Goal: Task Accomplishment & Management: Manage account settings

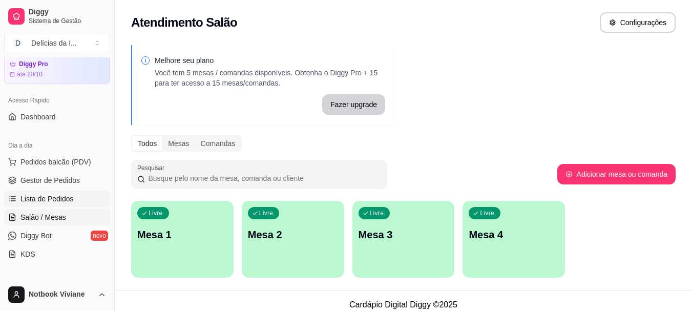
scroll to position [51, 0]
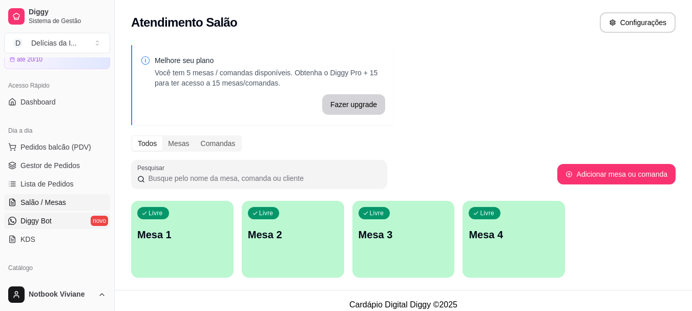
click at [46, 223] on span "Diggy Bot" at bounding box center [35, 221] width 31 height 10
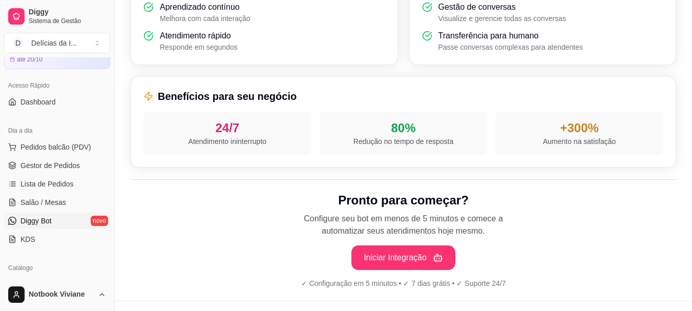
scroll to position [402, 0]
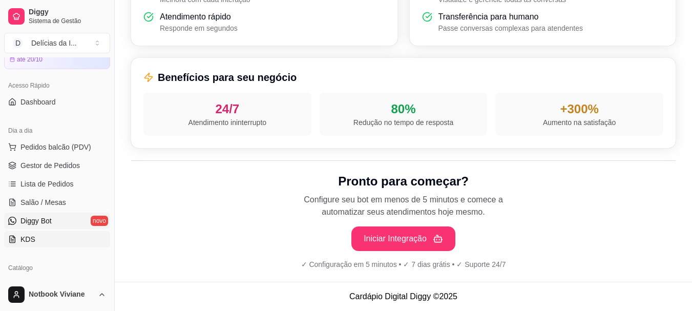
click at [26, 238] on span "KDS" at bounding box center [27, 239] width 15 height 10
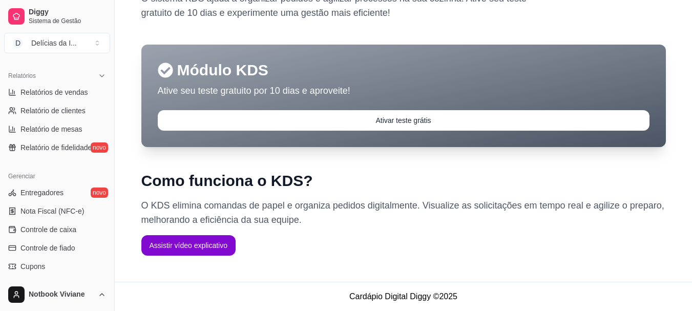
scroll to position [307, 0]
click at [75, 88] on span "Relatórios de vendas" at bounding box center [54, 92] width 68 height 10
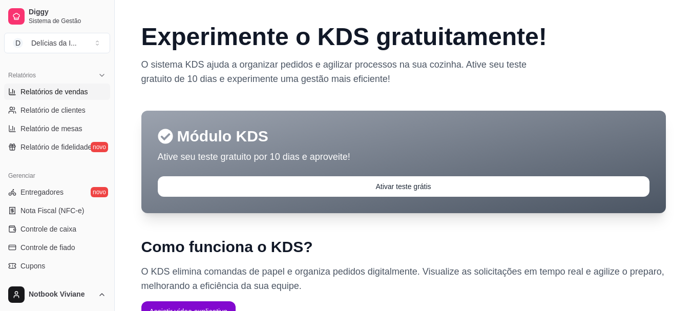
select select "ALL"
select select "0"
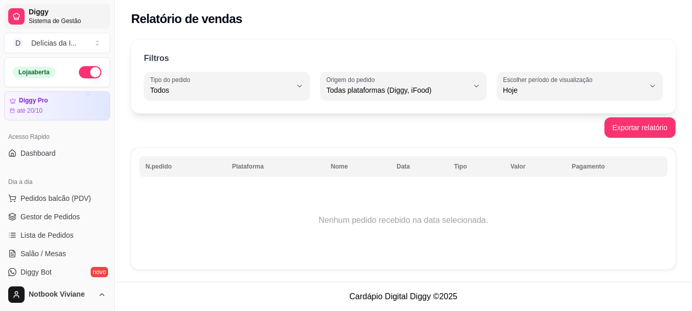
click at [55, 10] on span "Diggy" at bounding box center [67, 12] width 77 height 9
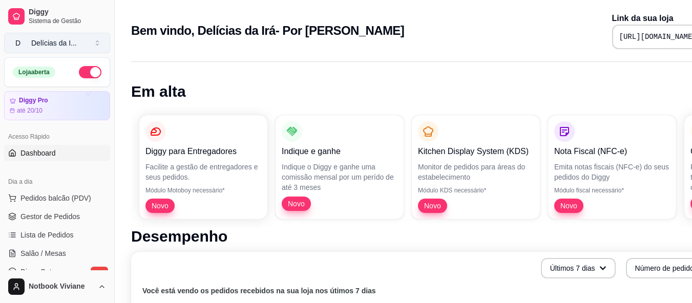
click at [96, 37] on button "D Delícias da I ..." at bounding box center [57, 43] width 106 height 20
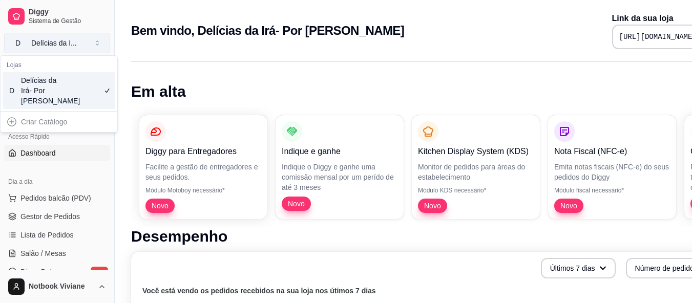
click at [96, 39] on button "D Delícias da I ..." at bounding box center [57, 43] width 106 height 20
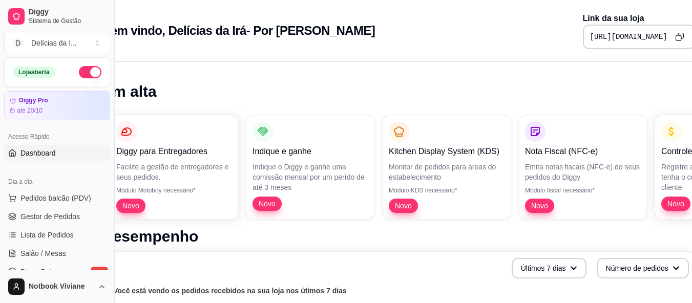
scroll to position [0, 46]
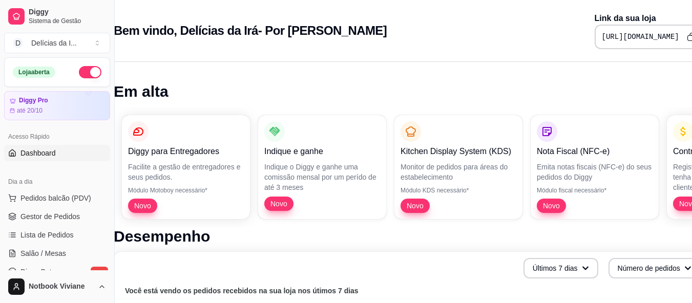
scroll to position [0, 0]
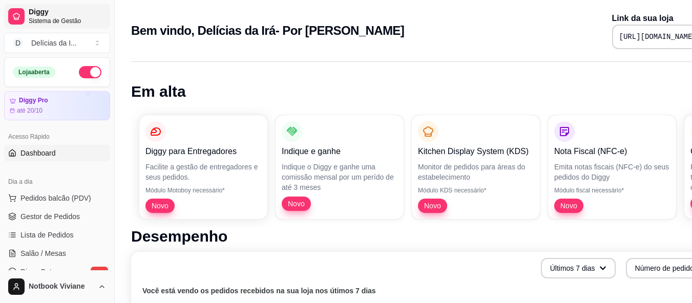
click at [44, 20] on span "Sistema de Gestão" at bounding box center [67, 21] width 77 height 8
click at [4, 4] on link "Diggy Sistema de Gestão" at bounding box center [57, 16] width 106 height 25
click at [52, 41] on div "Delícias da I ..." at bounding box center [54, 43] width 46 height 10
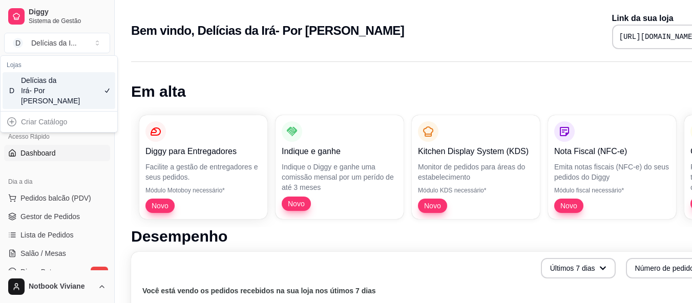
click at [60, 88] on div "Delícias da Irá- Por [PERSON_NAME]" at bounding box center [44, 90] width 46 height 31
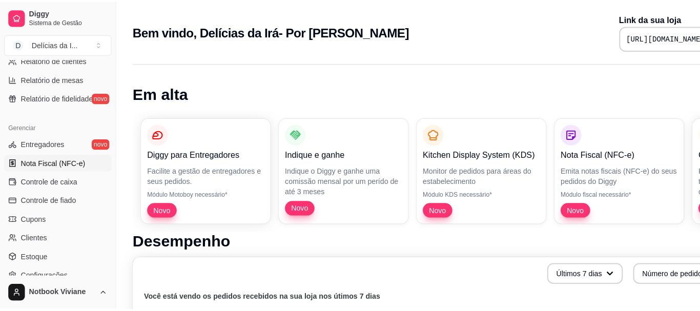
scroll to position [410, 0]
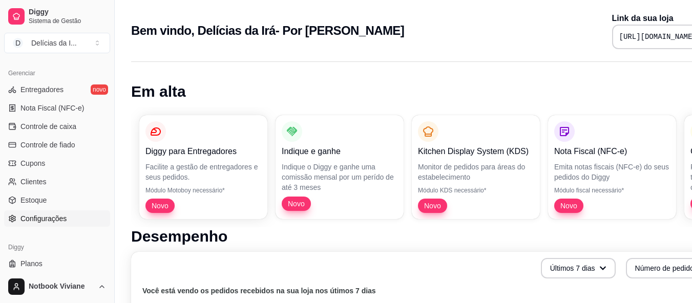
click at [31, 216] on span "Configurações" at bounding box center [43, 219] width 46 height 10
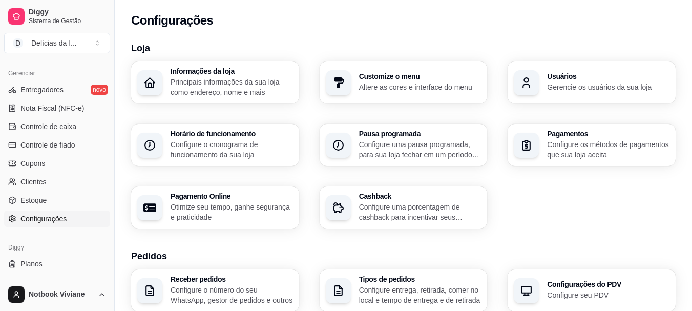
click at [366, 79] on h3 "Customize o menu" at bounding box center [420, 76] width 122 height 7
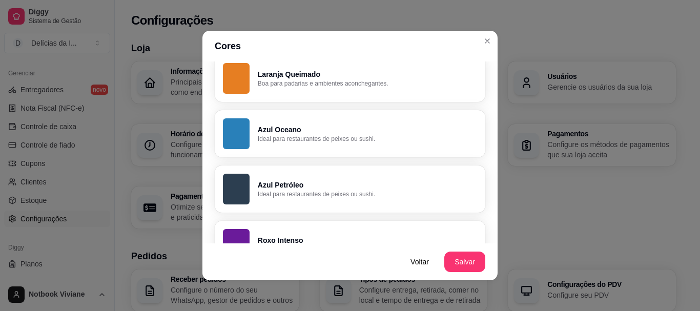
scroll to position [615, 0]
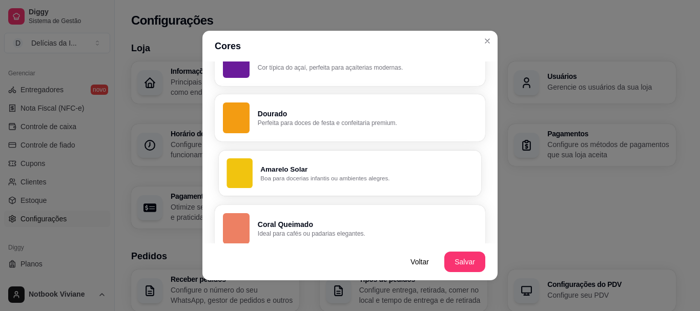
click at [337, 182] on p "Boa para docerias infantis ou ambientes alegres." at bounding box center [366, 178] width 213 height 8
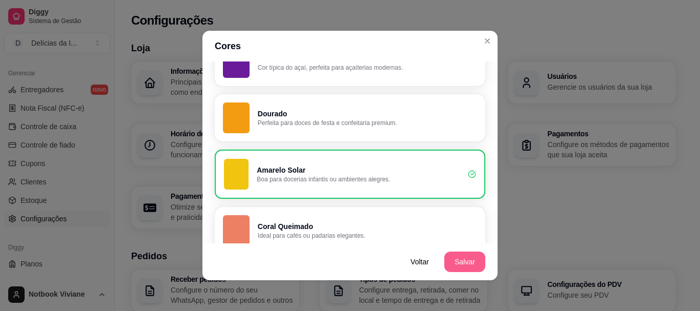
click at [455, 264] on button "Salvar" at bounding box center [464, 261] width 41 height 20
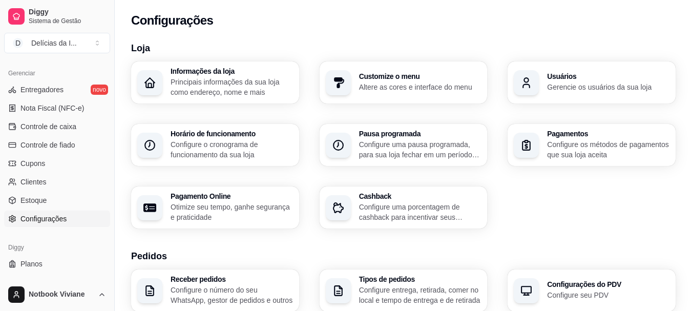
click at [271, 80] on p "Principais informações da sua loja como endereço, nome e mais" at bounding box center [232, 87] width 122 height 20
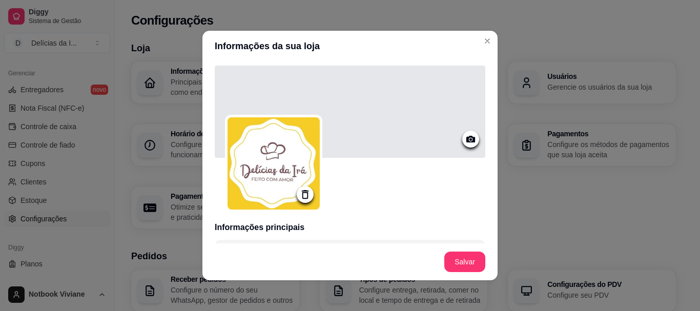
type input "Aqui você encontra:BolosDoces SalgadosCestas de café da manhã Coffe break Sequi…"
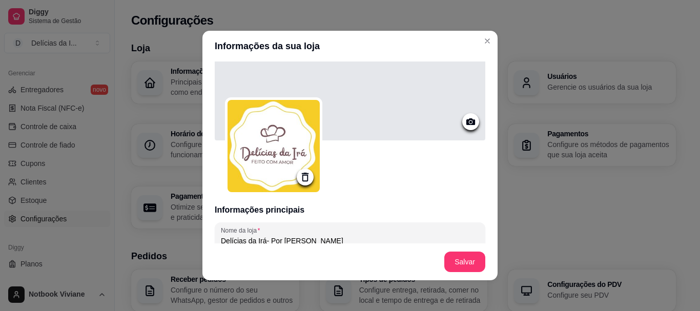
scroll to position [0, 0]
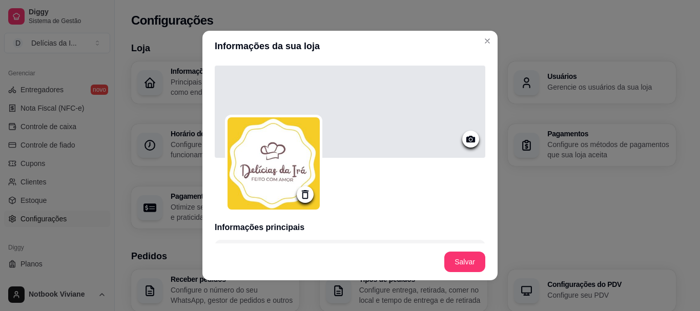
click at [466, 137] on icon at bounding box center [470, 139] width 9 height 7
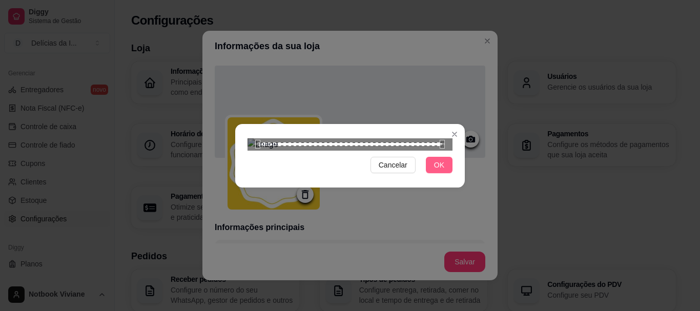
click at [441, 173] on button "OK" at bounding box center [439, 165] width 27 height 16
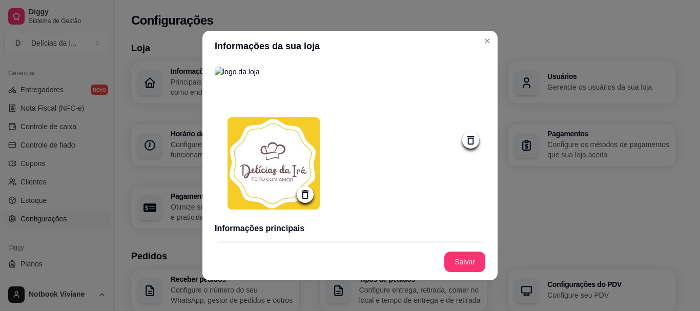
click at [465, 141] on icon at bounding box center [471, 140] width 12 height 12
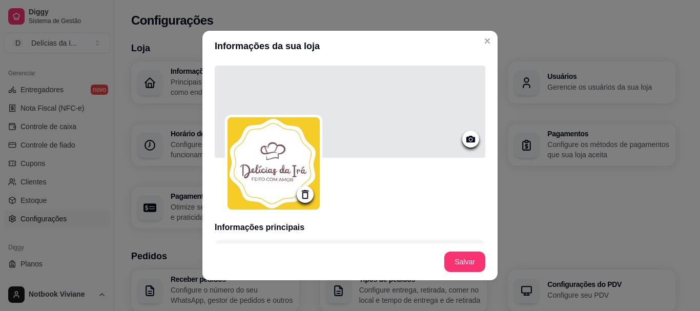
click at [450, 133] on div at bounding box center [350, 112] width 270 height 92
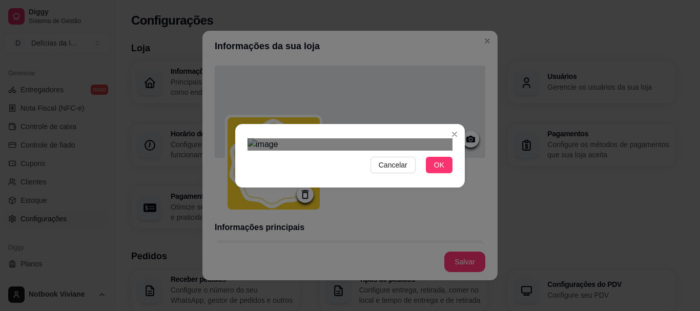
click at [281, 211] on div "Use the arrow keys to move the crop selection area" at bounding box center [356, 241] width 184 height 61
click at [374, 211] on div "Use the arrow keys to move the crop selection area" at bounding box center [356, 241] width 184 height 61
click at [432, 173] on button "OK" at bounding box center [439, 165] width 27 height 16
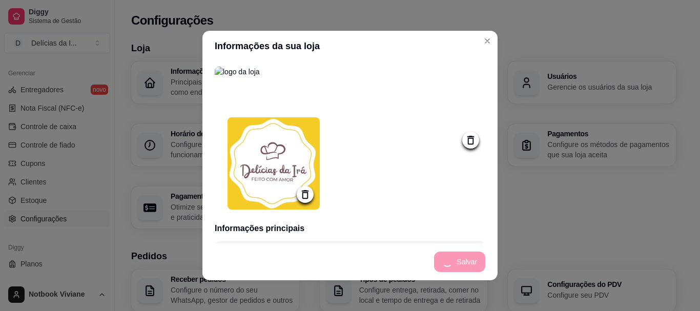
type input "Aqui você encontra:BolosDoces SalgadosCestas de café da manhã Coffe break Sequi…"
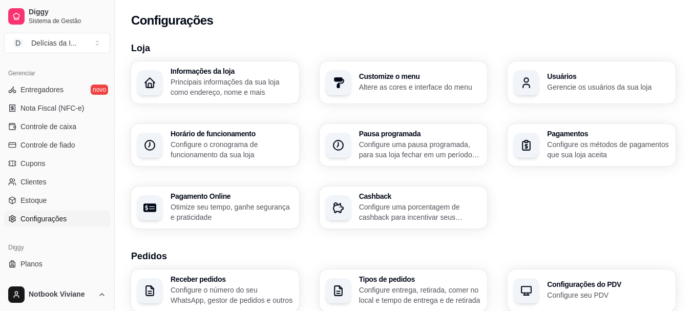
click at [547, 24] on div "Configurações" at bounding box center [403, 20] width 544 height 16
click at [572, 157] on p "Configure os métodos de pagamentos que sua loja aceita" at bounding box center [608, 149] width 122 height 20
click at [193, 91] on p "Principais informações da sua loja como endereço, nome e mais" at bounding box center [232, 87] width 122 height 20
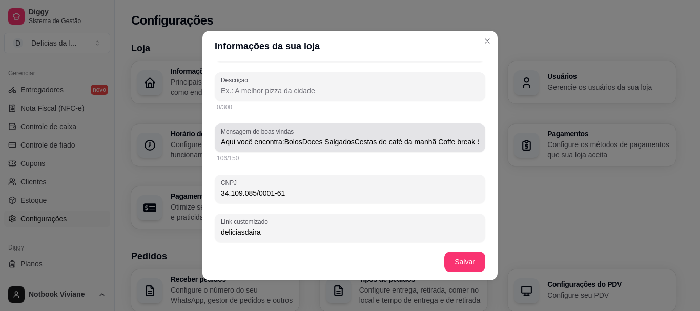
scroll to position [256, 0]
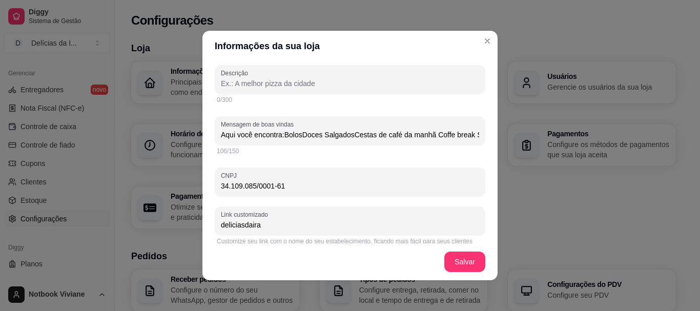
drag, startPoint x: 278, startPoint y: 134, endPoint x: 82, endPoint y: 136, distance: 195.7
click at [82, 136] on div "Informações da sua loja Informações principais Nome da loja Delícias da Irá- Po…" at bounding box center [350, 155] width 700 height 311
click at [234, 137] on input "BolosDoces SalgadosCestas de café da manhã Coffe break SequilhosE muito mais..." at bounding box center [350, 135] width 258 height 10
drag, startPoint x: 373, startPoint y: 133, endPoint x: 482, endPoint y: 132, distance: 109.1
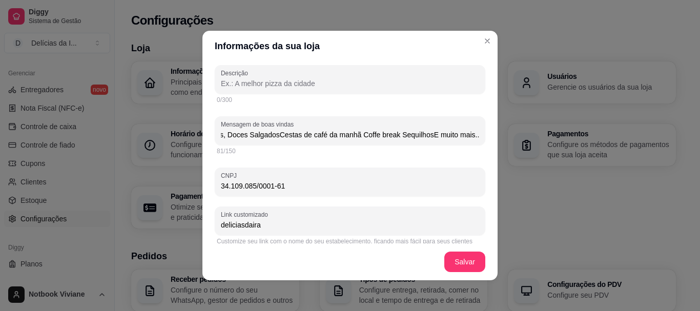
click at [482, 132] on div "Informações principais Nome da loja Delícias da Irá- Por [PERSON_NAME] Número d…" at bounding box center [349, 152] width 295 height 182
click at [387, 135] on input "Bolos, Doces SalgadosCestas de café da manhã Coffe break SequilhosE muito mais.…" at bounding box center [350, 135] width 258 height 10
click at [422, 134] on input "Bolos, Doces SalgadosCestas de café da manhã Coffe break SequilhosE muito mais.…" at bounding box center [350, 135] width 258 height 10
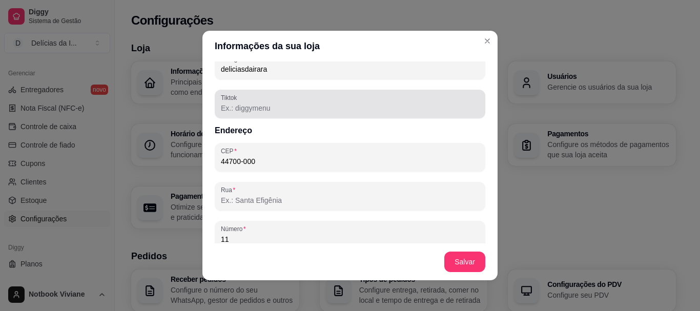
scroll to position [563, 0]
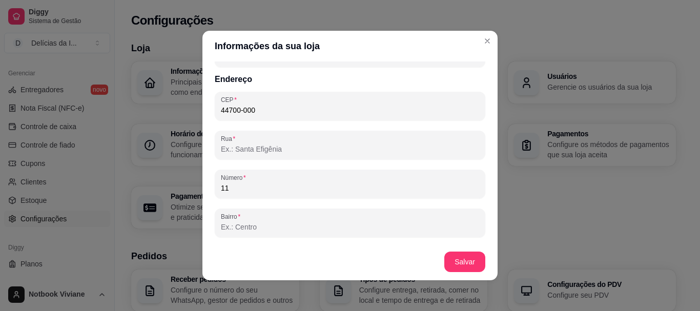
type input "Bolos, Doces SalgadosCestas de café da manhã Coffe break Sequilhos. E muito mai…"
click at [265, 158] on div "Rua" at bounding box center [350, 145] width 270 height 29
type input "r"
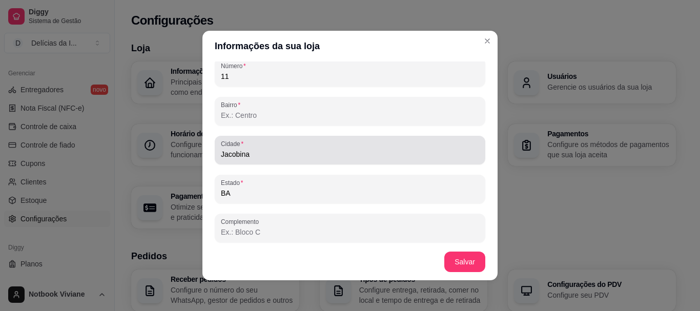
scroll to position [678, 0]
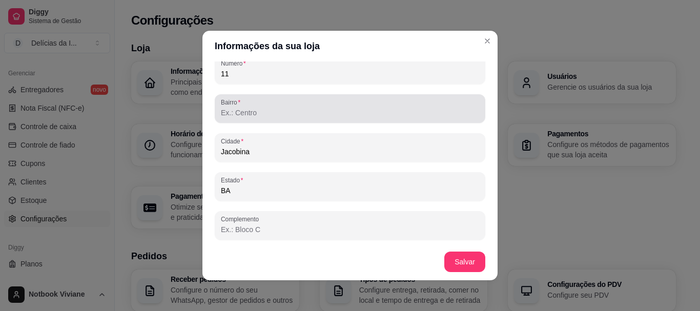
type input "Rua 3"
drag, startPoint x: 238, startPoint y: 110, endPoint x: 242, endPoint y: 119, distance: 10.1
click at [238, 110] on input "Bairro" at bounding box center [350, 113] width 258 height 10
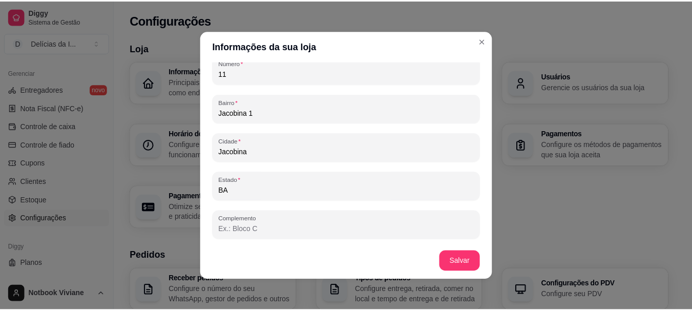
scroll to position [2, 0]
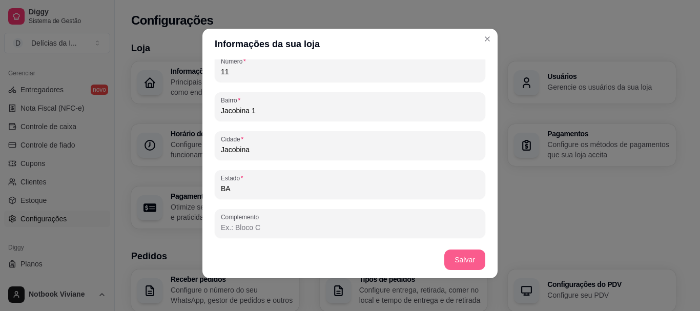
type input "Jacobina 1"
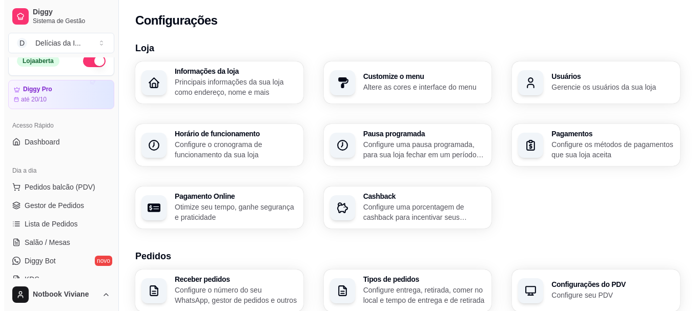
scroll to position [0, 0]
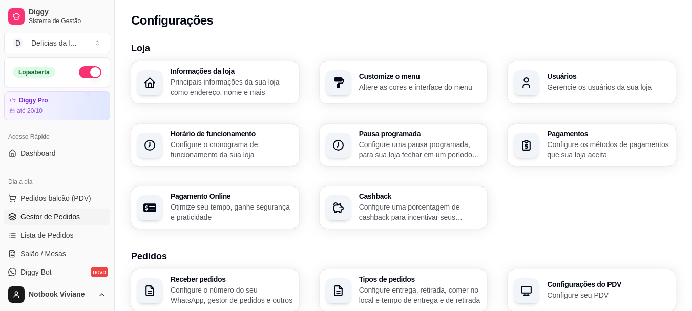
click at [58, 213] on span "Gestor de Pedidos" at bounding box center [49, 217] width 59 height 10
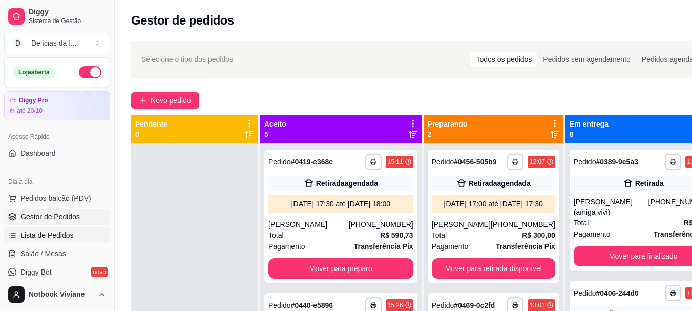
click at [55, 233] on span "Lista de Pedidos" at bounding box center [46, 235] width 53 height 10
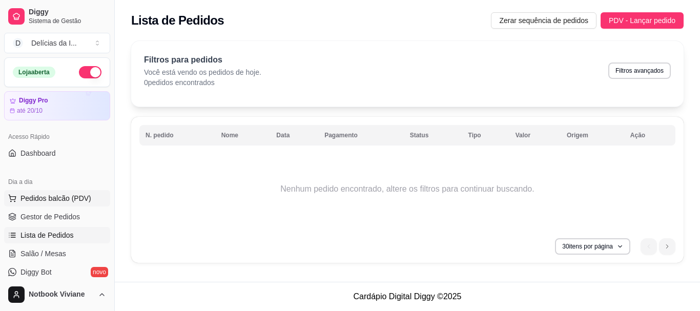
click at [56, 195] on span "Pedidos balcão (PDV)" at bounding box center [55, 198] width 71 height 10
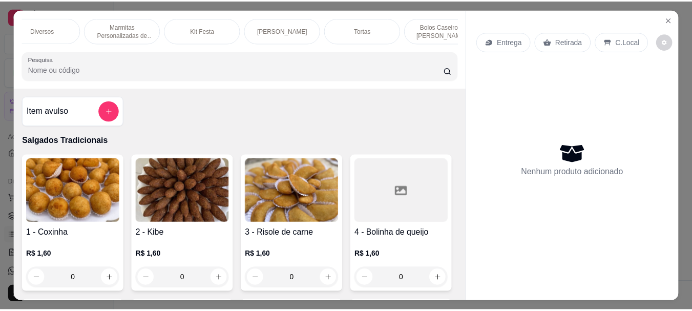
scroll to position [0, 507]
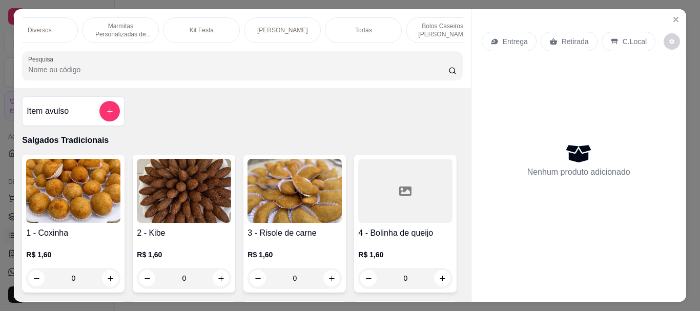
drag, startPoint x: 298, startPoint y: 24, endPoint x: 221, endPoint y: 39, distance: 78.8
click at [221, 39] on div "Salgados Tradicionais Salgados Especiais Pãozinho Delícia Doces Tradicionais Do…" at bounding box center [242, 30] width 440 height 26
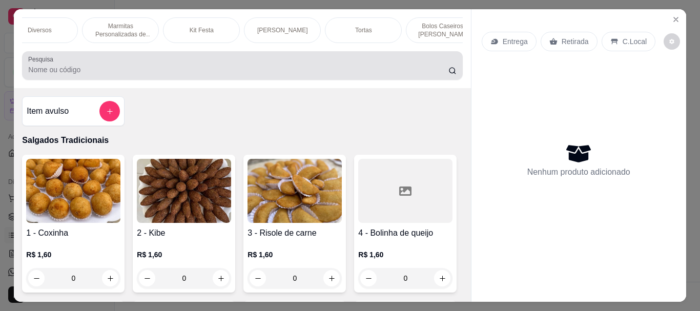
click at [380, 56] on div "Pesquisa" at bounding box center [242, 65] width 440 height 29
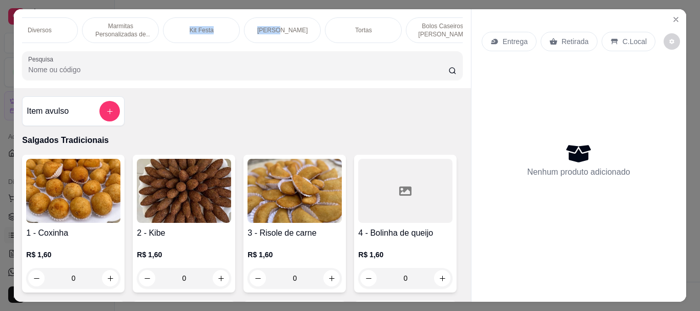
drag, startPoint x: 273, startPoint y: 26, endPoint x: 306, endPoint y: 35, distance: 34.5
click at [118, 37] on div "Salgados Tradicionais Salgados Especiais Pãozinho Delícia Doces Tradicionais Do…" at bounding box center [242, 30] width 440 height 26
click at [671, 17] on icon "Close" at bounding box center [675, 19] width 8 height 8
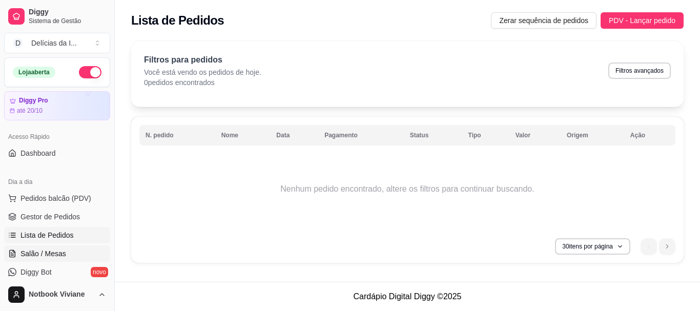
click at [52, 256] on span "Salão / Mesas" at bounding box center [43, 253] width 46 height 10
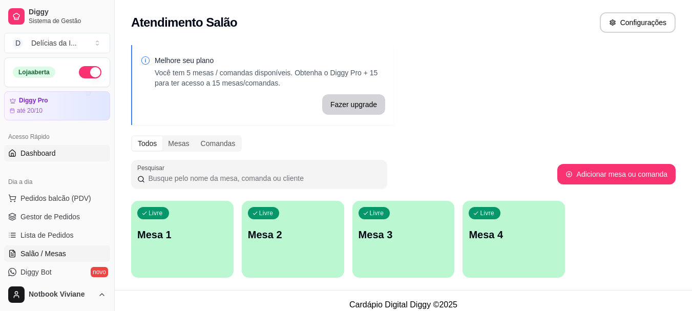
click at [60, 152] on link "Dashboard" at bounding box center [57, 153] width 106 height 16
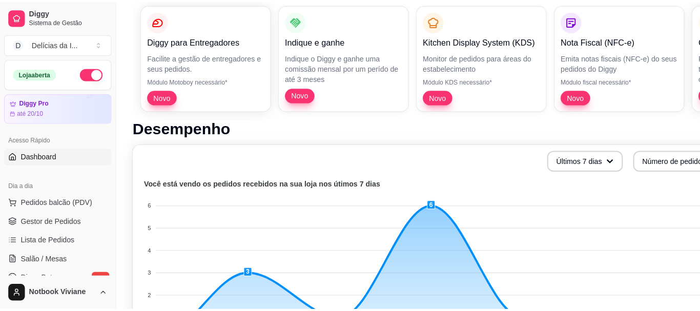
scroll to position [104, 0]
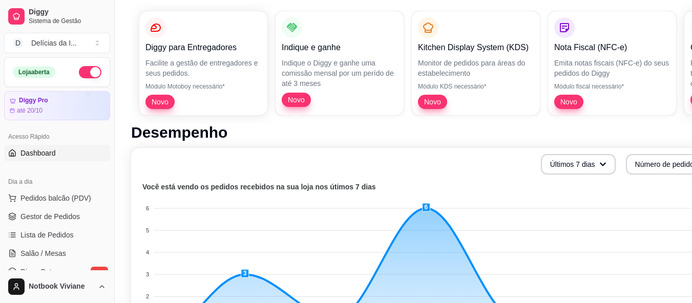
click at [56, 76] on div "Loja aberta" at bounding box center [57, 72] width 89 height 12
click at [75, 200] on span "Pedidos balcão (PDV)" at bounding box center [55, 198] width 71 height 10
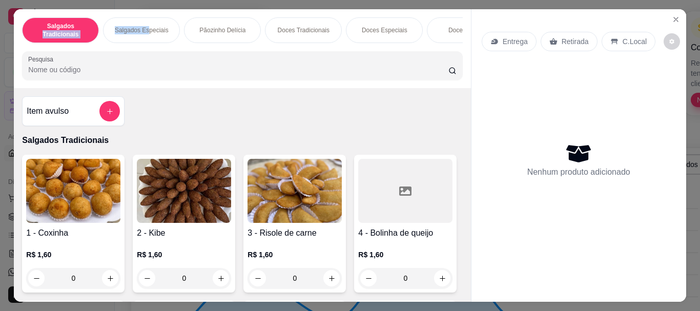
drag, startPoint x: 32, startPoint y: 30, endPoint x: 145, endPoint y: 30, distance: 113.2
click at [145, 30] on div "Salgados Tradicionais Salgados Especiais Pãozinho Delícia Doces Tradicionais Do…" at bounding box center [242, 30] width 440 height 26
click at [400, 34] on div "Doces Especiais" at bounding box center [384, 30] width 77 height 26
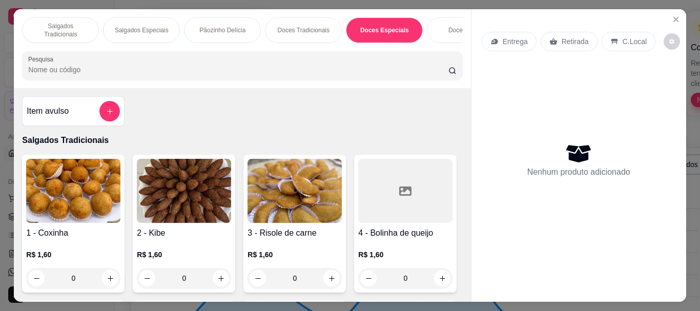
scroll to position [0, 20]
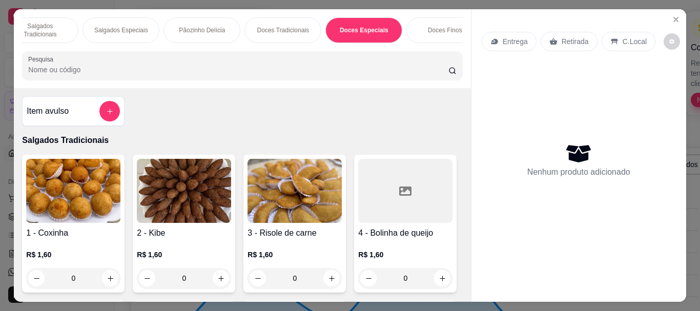
click at [451, 48] on div "Salgados Tradicionais Salgados Especiais Pãozinho Delícia Doces Tradicionais Do…" at bounding box center [242, 48] width 456 height 79
click at [450, 48] on div "Salgados Tradicionais Salgados Especiais Pãozinho Delícia Doces Tradicionais Do…" at bounding box center [242, 48] width 456 height 79
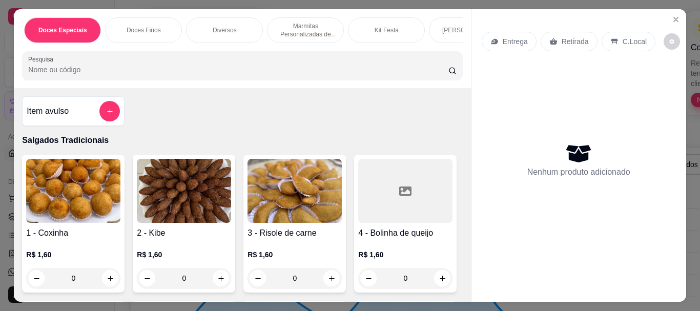
scroll to position [0, 328]
drag, startPoint x: 362, startPoint y: 29, endPoint x: 369, endPoint y: 23, distance: 8.7
click at [342, 20] on div "Kit Festa" at bounding box center [380, 30] width 77 height 26
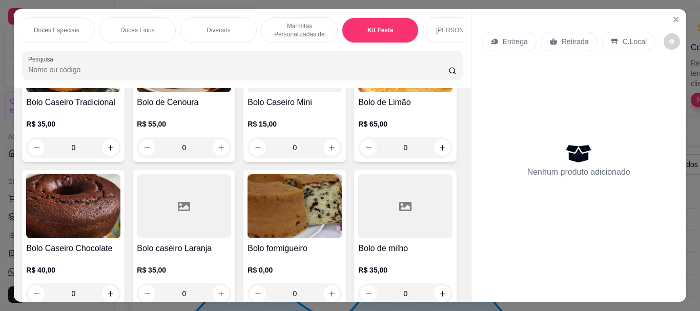
scroll to position [27, 0]
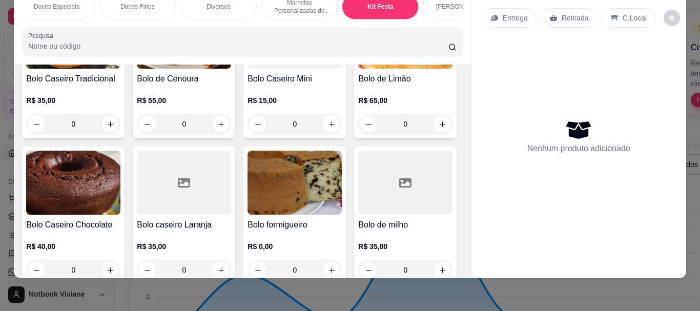
click at [369, 23] on div "Salgados Tradicionais Salgados Especiais Pãozinho Delícia Doces Tradicionais Do…" at bounding box center [242, 25] width 456 height 79
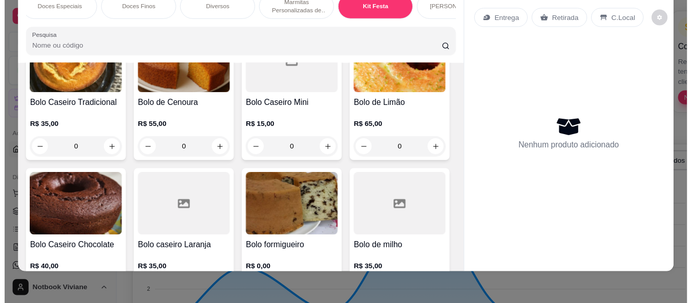
scroll to position [4531, 0]
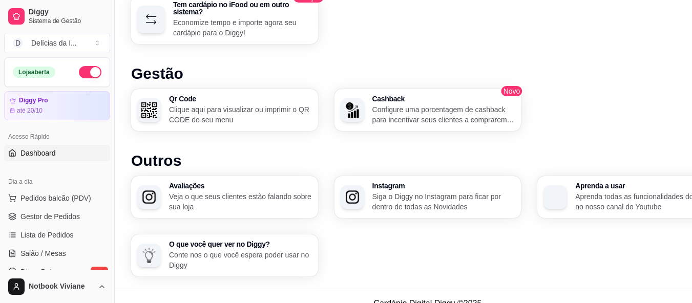
scroll to position [616, 0]
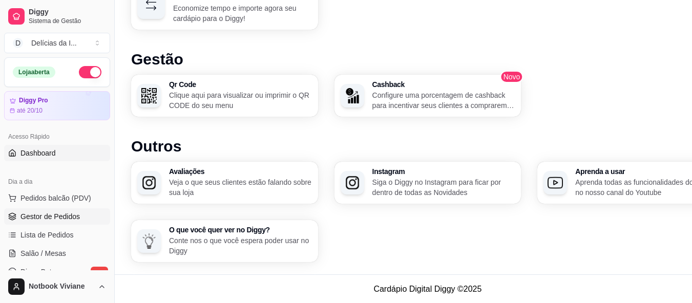
click at [18, 216] on link "Gestor de Pedidos" at bounding box center [57, 216] width 106 height 16
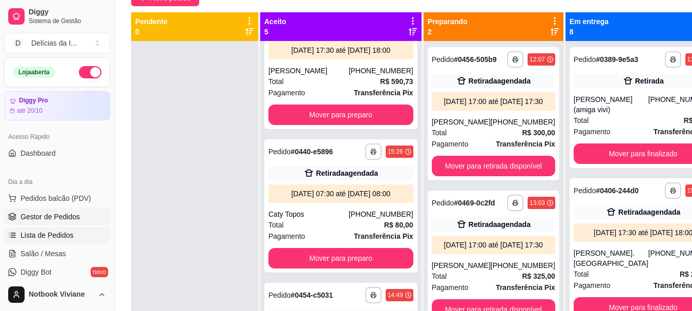
click at [15, 236] on icon at bounding box center [12, 235] width 8 height 8
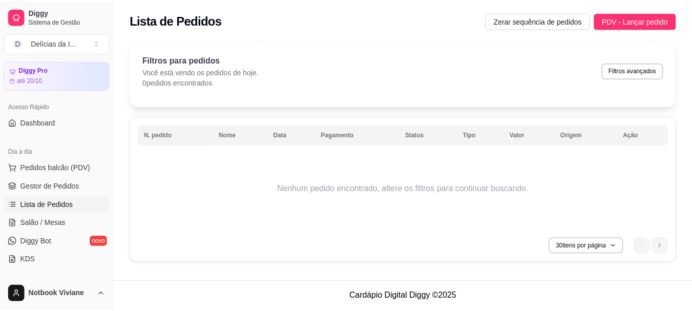
scroll to position [51, 0]
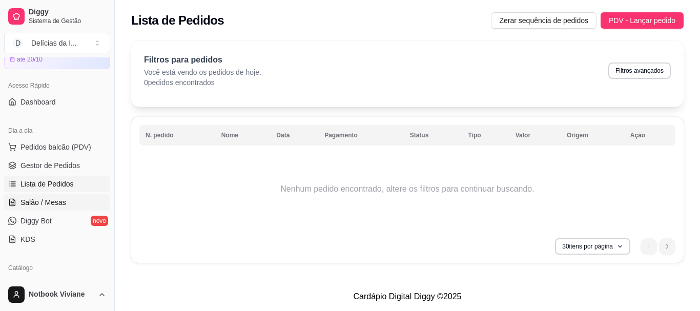
click at [48, 200] on span "Salão / Mesas" at bounding box center [43, 202] width 46 height 10
